Goal: Navigation & Orientation: Go to known website

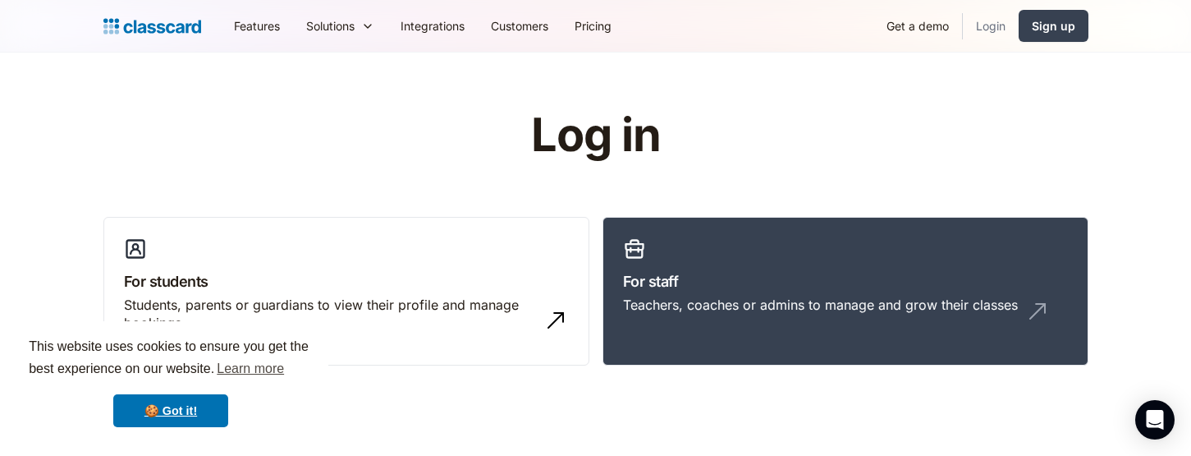
click at [994, 25] on link "Login" at bounding box center [991, 25] width 56 height 37
click at [726, 272] on h3 "For staff" at bounding box center [845, 281] width 445 height 22
